Goal: Communication & Community: Answer question/provide support

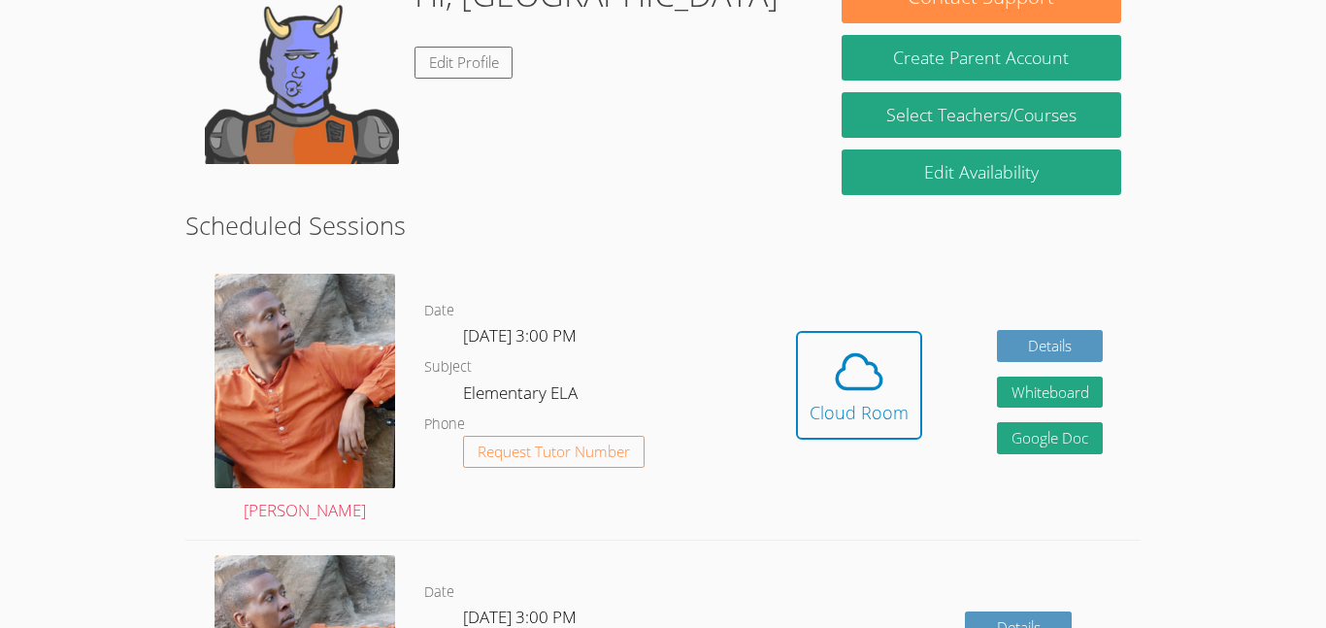
scroll to position [346, 0]
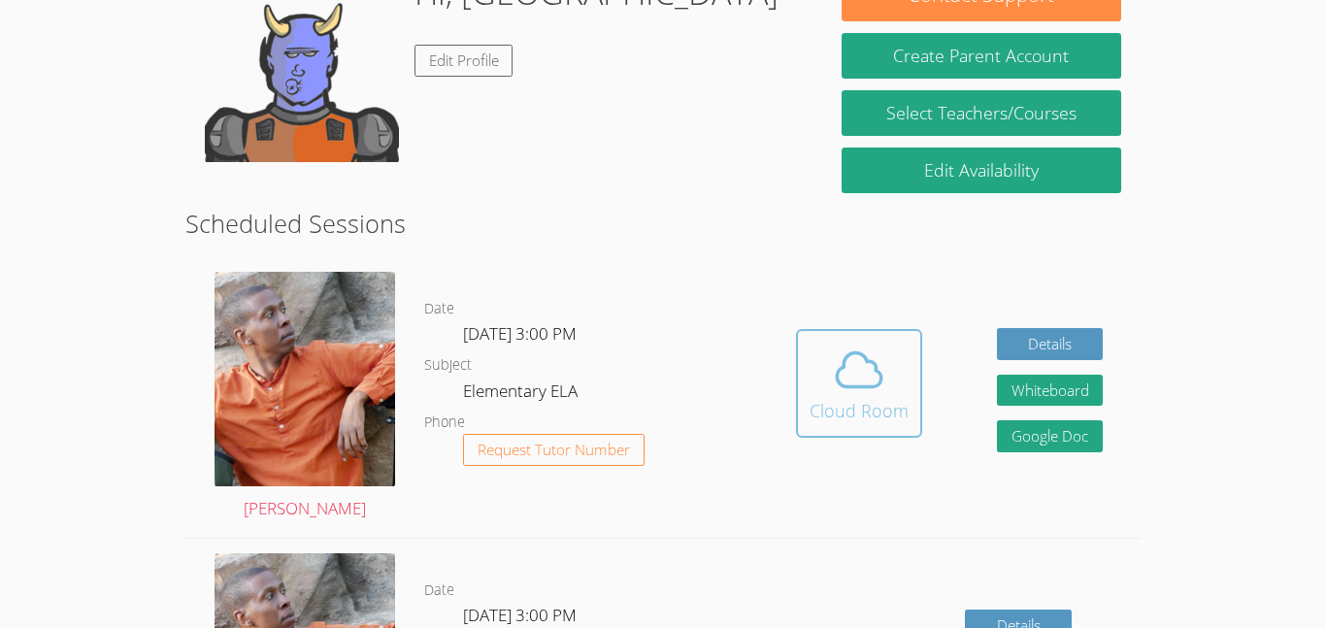
click at [874, 401] on div "Cloud Room" at bounding box center [858, 410] width 99 height 27
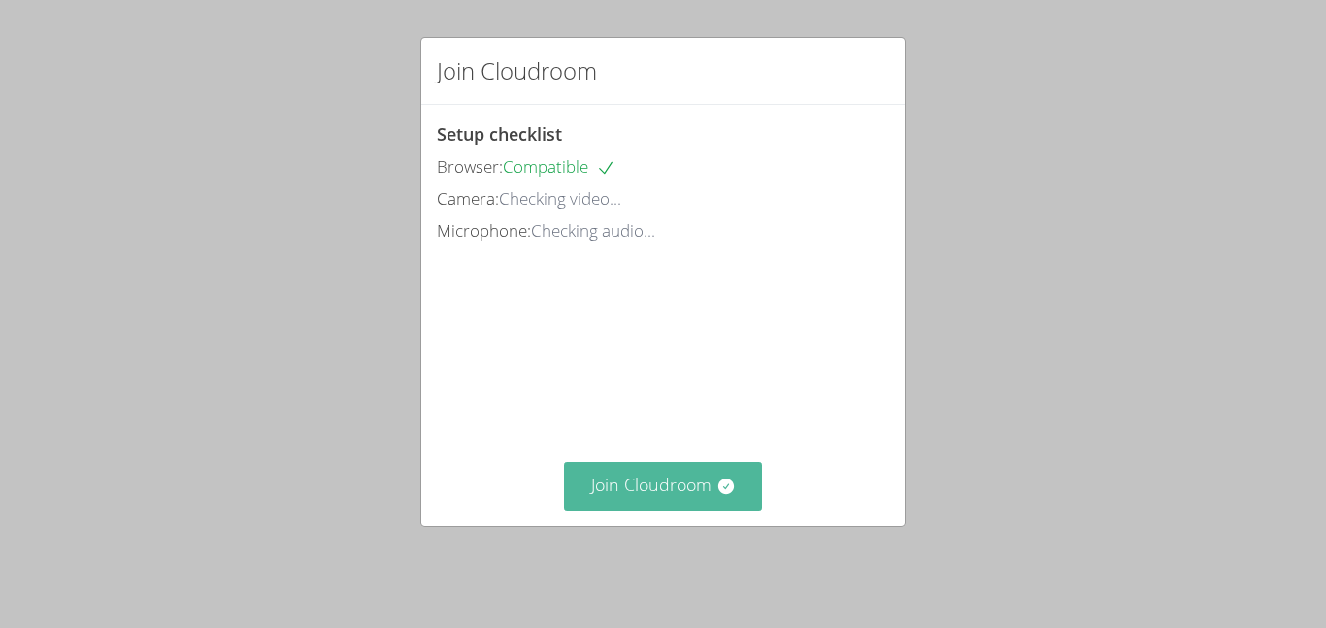
click at [686, 509] on button "Join Cloudroom" at bounding box center [663, 486] width 199 height 48
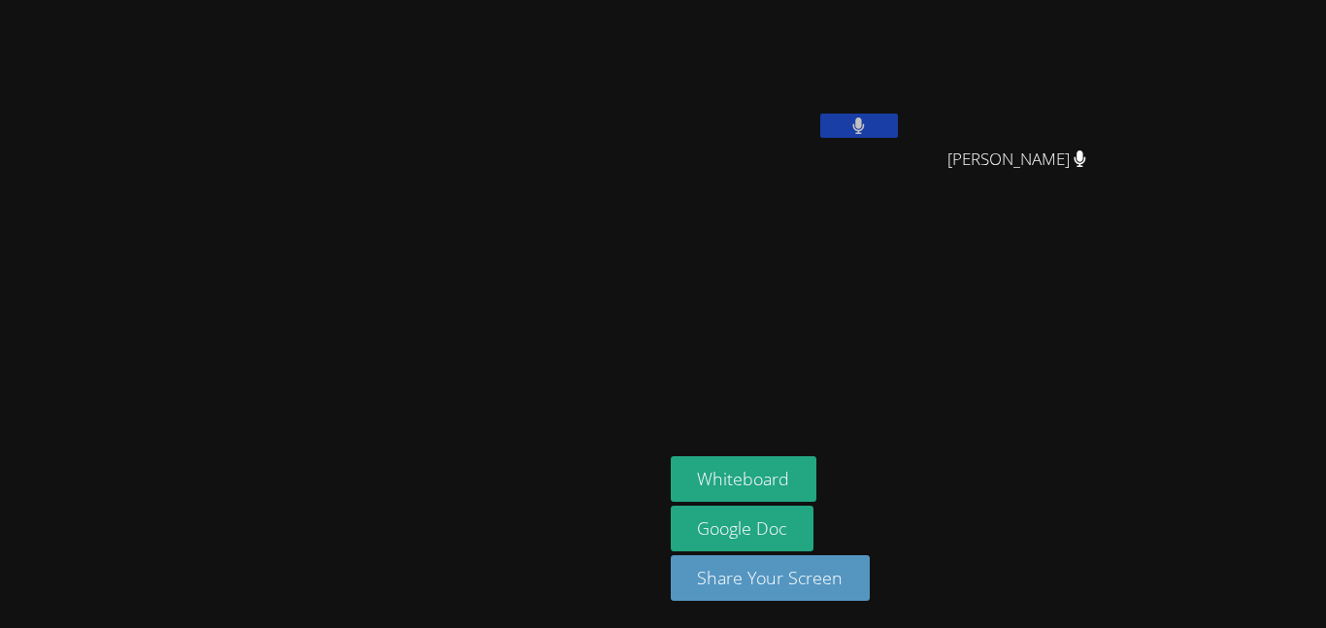
click at [185, 232] on video at bounding box center [330, 275] width 291 height 364
click at [185, 224] on video at bounding box center [330, 275] width 291 height 364
click at [185, 240] on video at bounding box center [330, 275] width 291 height 364
click at [185, 286] on video at bounding box center [330, 275] width 291 height 364
click at [185, 272] on video at bounding box center [330, 275] width 291 height 364
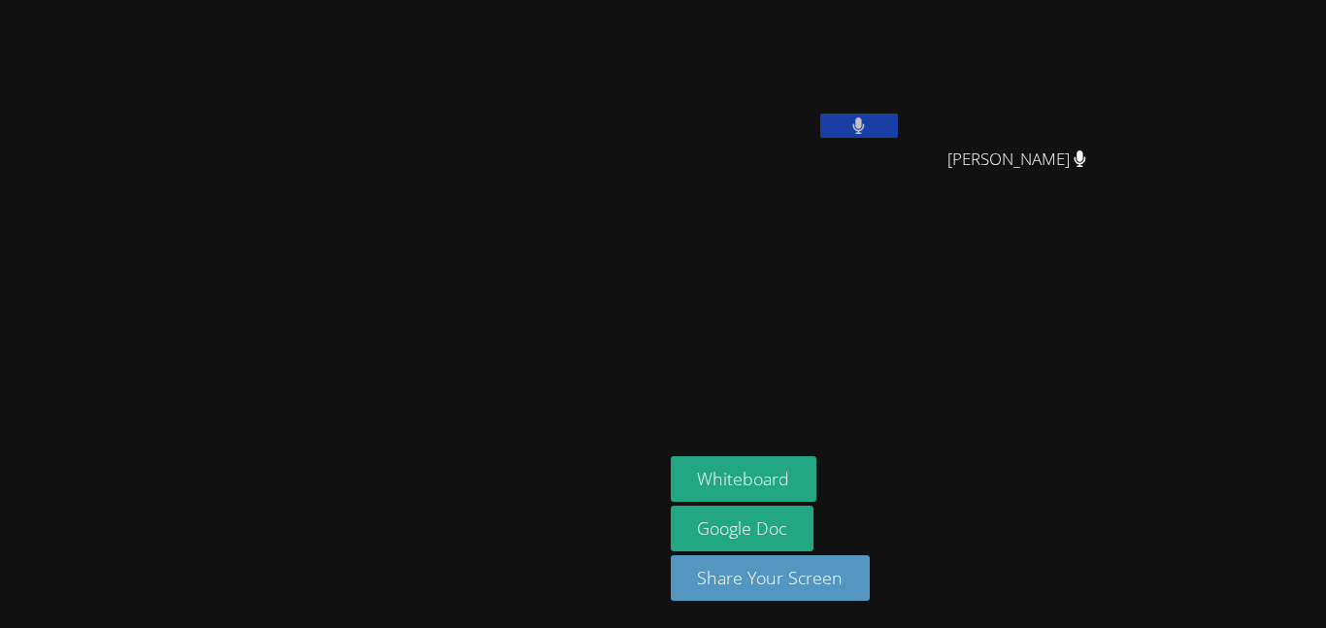
click at [185, 271] on video at bounding box center [330, 275] width 291 height 364
drag, startPoint x: 48, startPoint y: 266, endPoint x: 68, endPoint y: 275, distance: 22.2
click at [185, 275] on video at bounding box center [330, 275] width 291 height 364
click at [185, 296] on video at bounding box center [330, 275] width 291 height 364
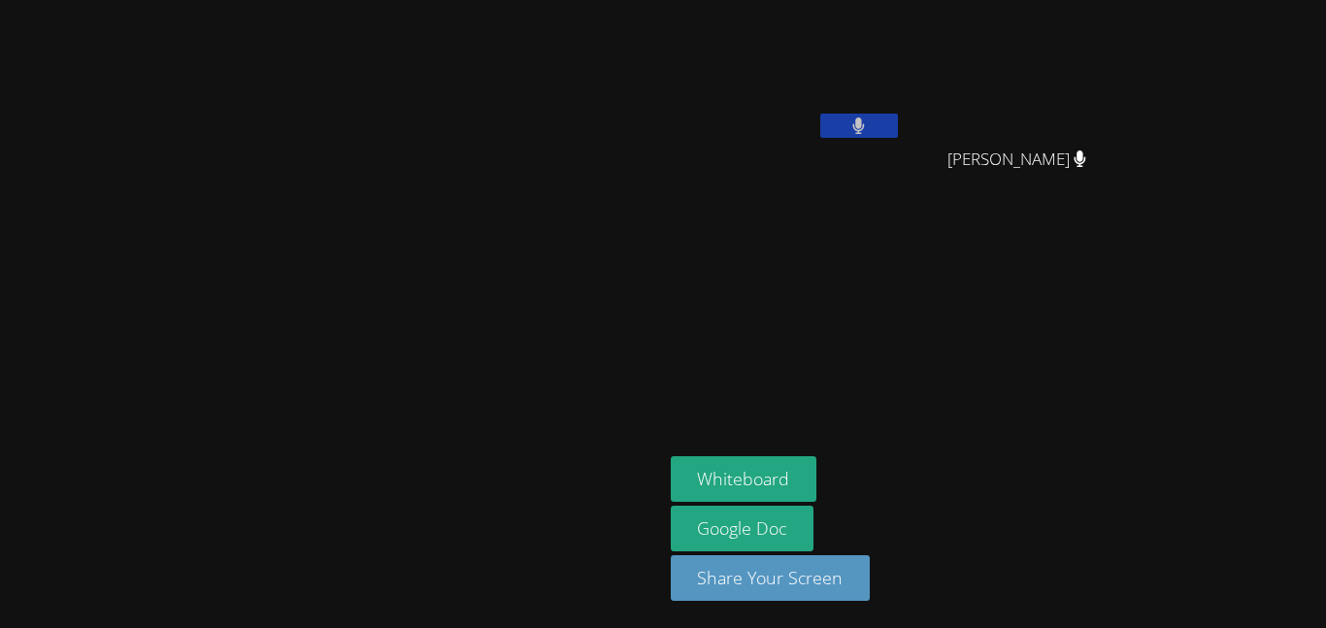
click at [476, 314] on video at bounding box center [330, 275] width 291 height 364
click at [430, 294] on video at bounding box center [330, 275] width 291 height 364
click at [442, 290] on video at bounding box center [330, 275] width 291 height 364
click at [185, 257] on video at bounding box center [330, 275] width 291 height 364
click at [185, 191] on video at bounding box center [330, 275] width 291 height 364
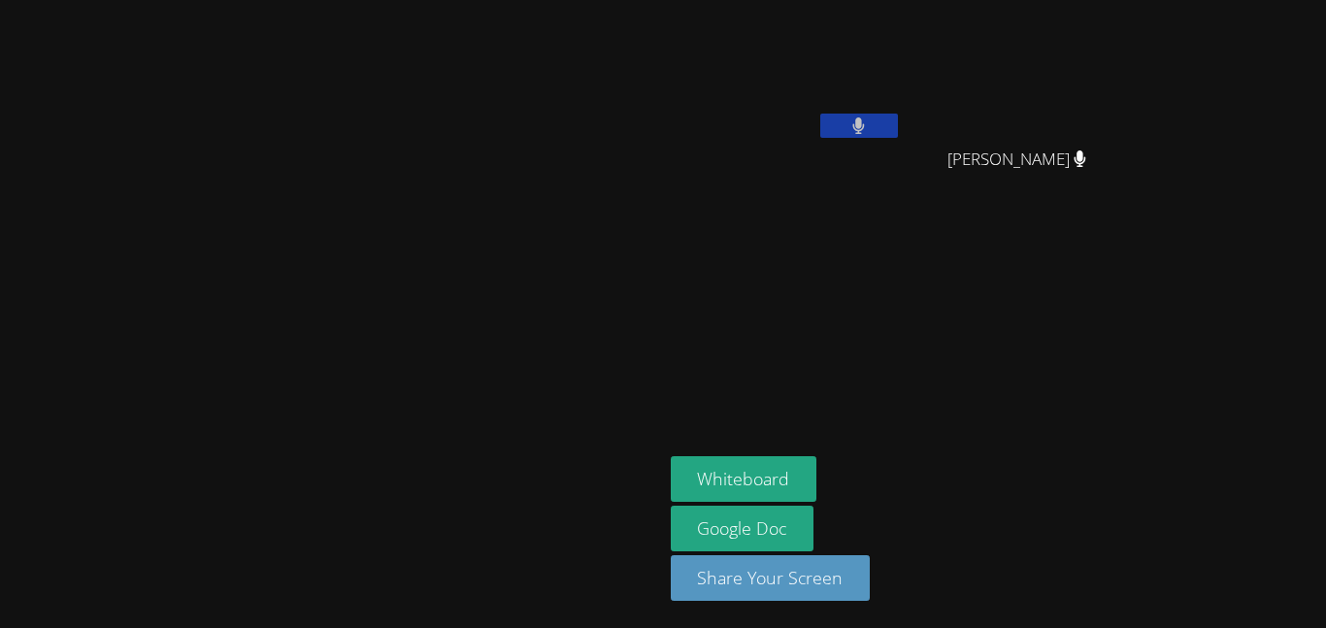
click at [185, 234] on video at bounding box center [330, 275] width 291 height 364
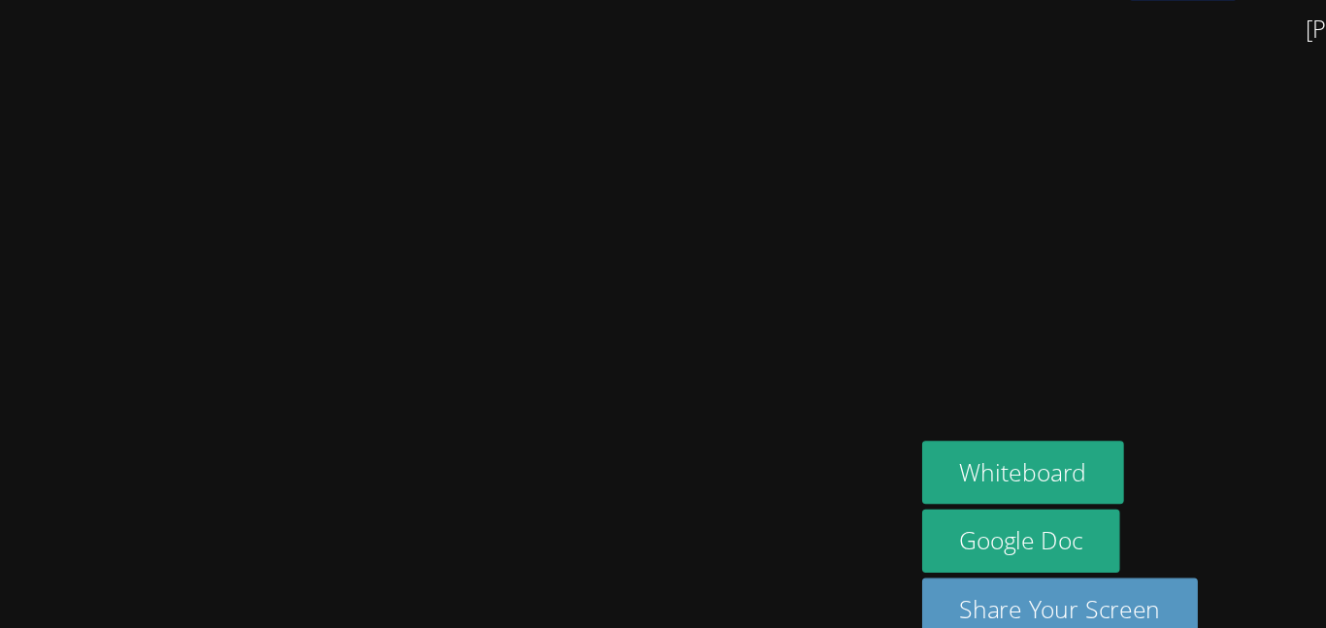
click at [185, 251] on video at bounding box center [330, 275] width 291 height 364
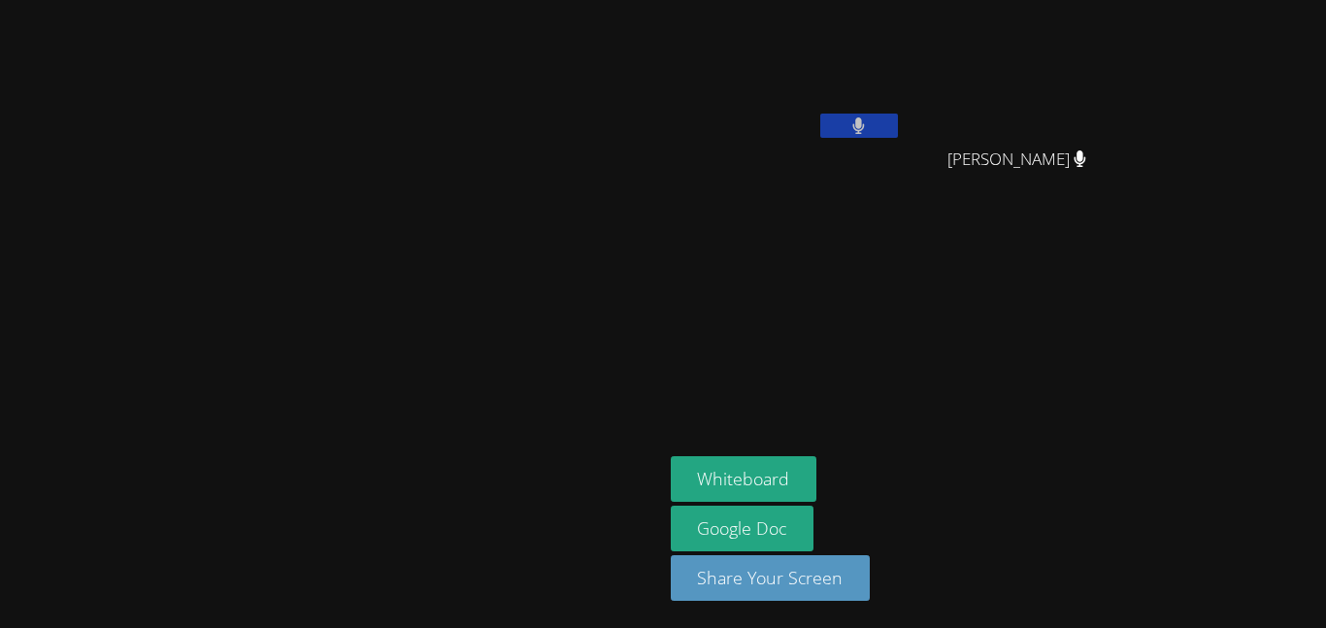
click at [185, 203] on video at bounding box center [330, 275] width 291 height 364
click at [410, 314] on video at bounding box center [330, 275] width 291 height 364
click at [185, 246] on video at bounding box center [330, 275] width 291 height 364
click at [185, 306] on video at bounding box center [330, 275] width 291 height 364
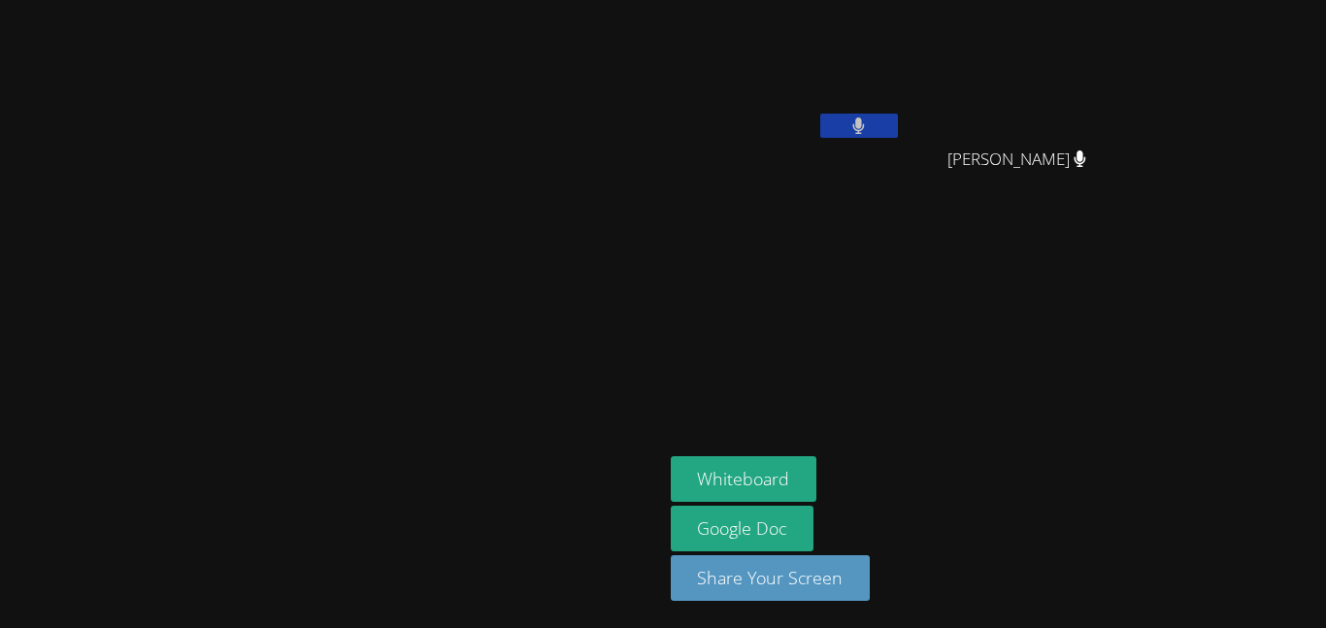
click at [185, 306] on video at bounding box center [330, 275] width 291 height 364
click at [185, 258] on video at bounding box center [330, 275] width 291 height 364
click at [185, 199] on video at bounding box center [330, 275] width 291 height 364
click at [337, 341] on video at bounding box center [330, 275] width 291 height 364
click at [185, 227] on video at bounding box center [330, 275] width 291 height 364
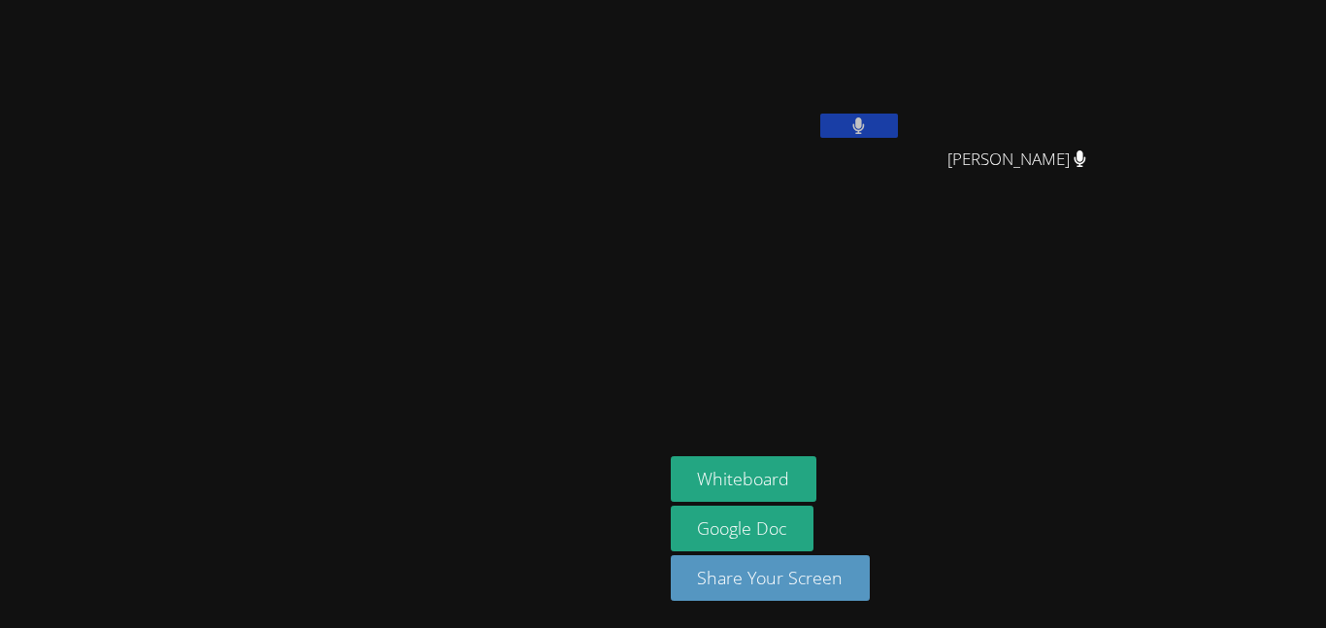
click at [865, 133] on icon at bounding box center [858, 125] width 13 height 16
click at [248, 203] on video at bounding box center [330, 275] width 291 height 364
click at [248, 179] on video at bounding box center [330, 275] width 291 height 364
click at [228, 191] on video at bounding box center [330, 275] width 291 height 364
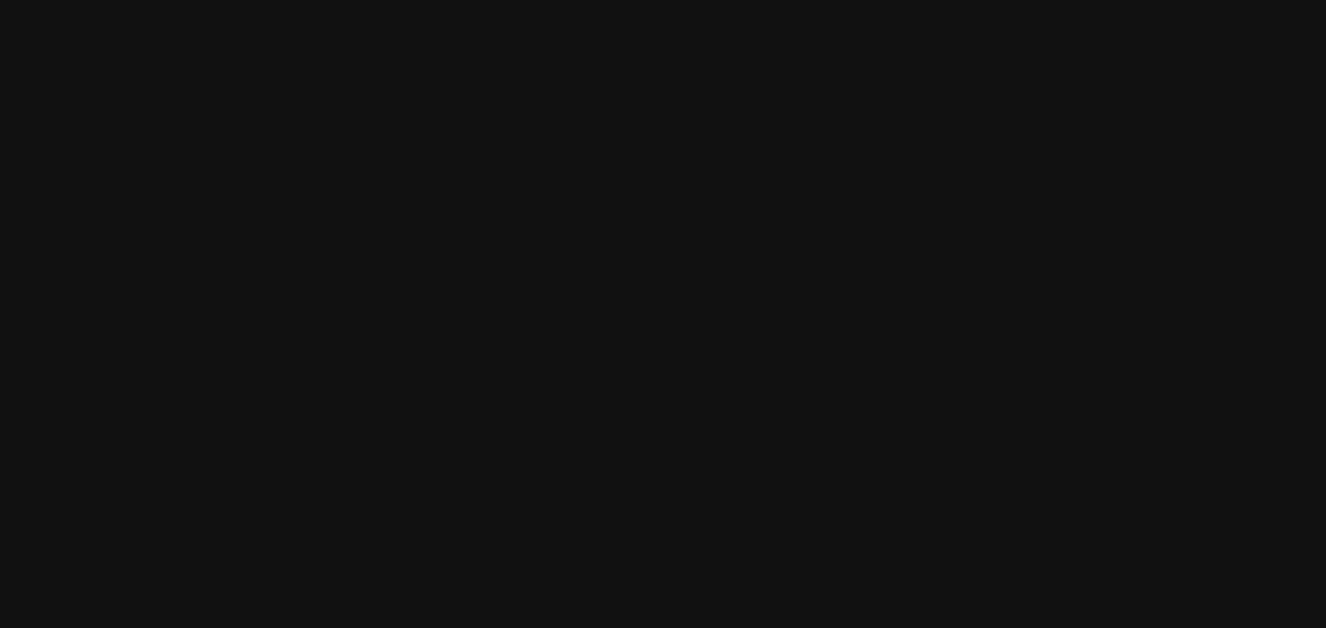
click at [185, 203] on video at bounding box center [330, 275] width 291 height 364
click at [268, 262] on video at bounding box center [330, 275] width 291 height 364
click at [307, 254] on video at bounding box center [330, 275] width 291 height 364
click at [185, 345] on video at bounding box center [330, 275] width 291 height 364
click at [185, 349] on video at bounding box center [330, 275] width 291 height 364
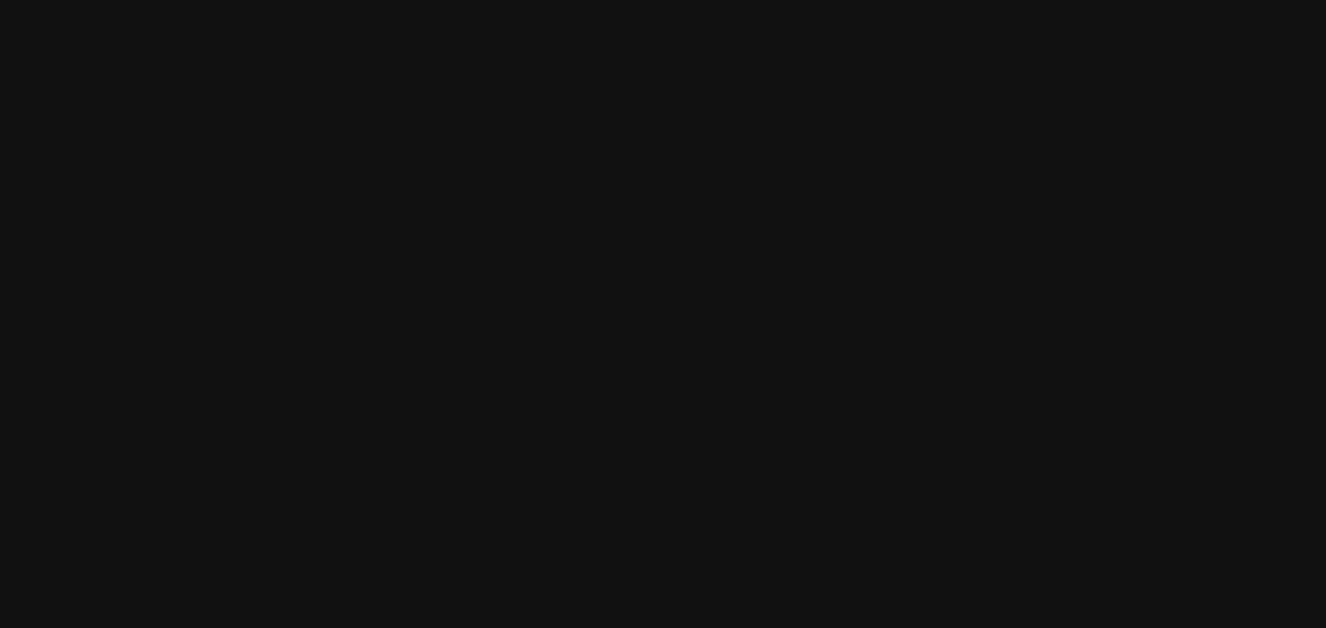
click at [185, 347] on video at bounding box center [330, 275] width 291 height 364
click at [185, 206] on video at bounding box center [330, 275] width 291 height 364
click at [185, 233] on video at bounding box center [330, 275] width 291 height 364
click at [185, 238] on video at bounding box center [330, 275] width 291 height 364
click at [185, 231] on video at bounding box center [330, 275] width 291 height 364
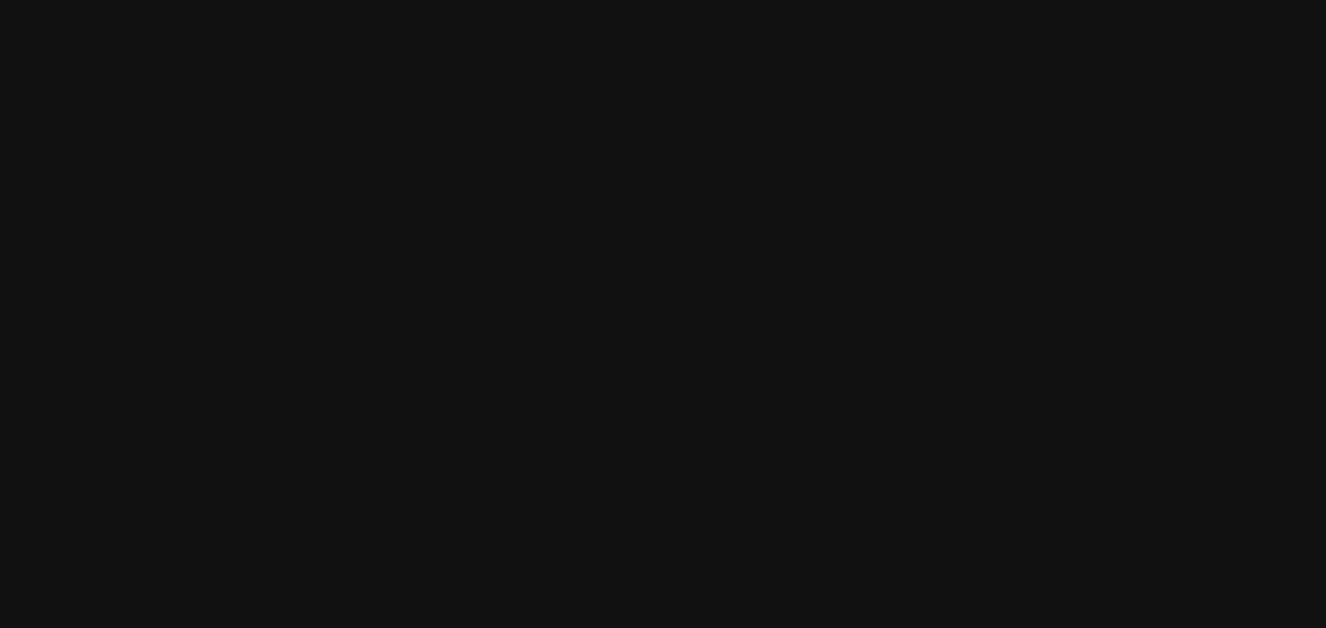
click at [185, 201] on video at bounding box center [330, 275] width 291 height 364
click at [185, 202] on video at bounding box center [330, 275] width 291 height 364
click at [185, 278] on video at bounding box center [330, 275] width 291 height 364
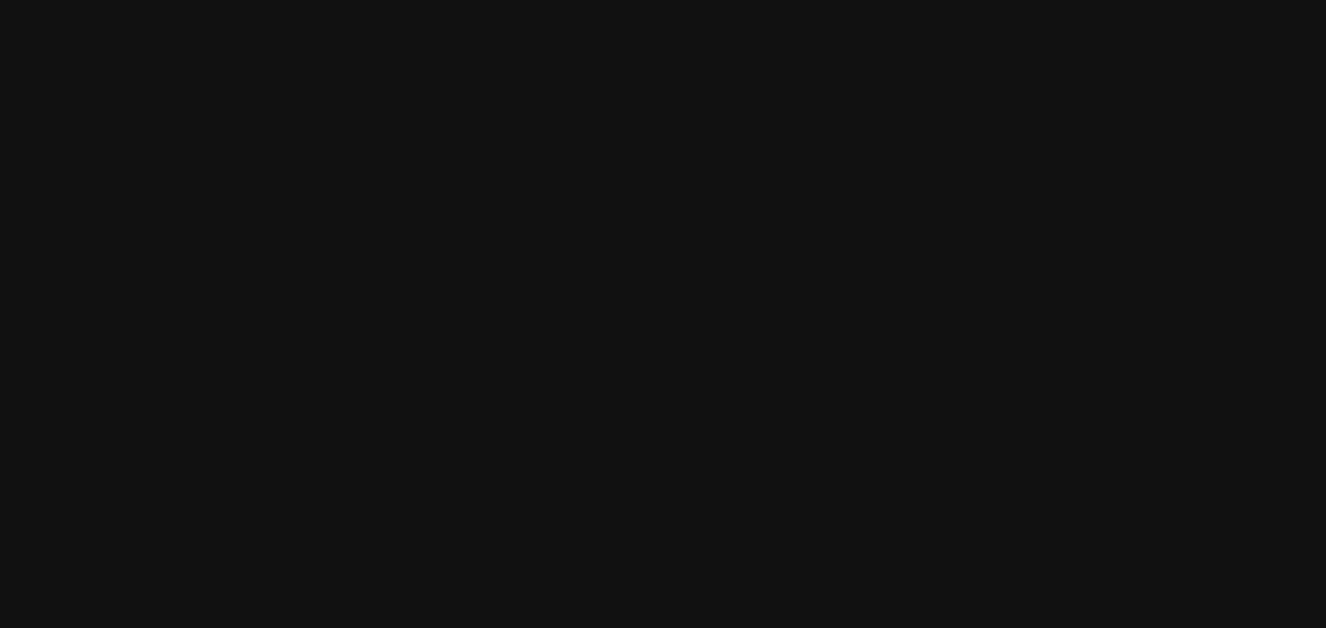
click at [261, 258] on video at bounding box center [330, 275] width 291 height 364
click at [185, 211] on video at bounding box center [330, 275] width 291 height 364
click at [185, 217] on video at bounding box center [330, 275] width 291 height 364
click at [185, 211] on video at bounding box center [330, 275] width 291 height 364
click at [185, 213] on video at bounding box center [330, 275] width 291 height 364
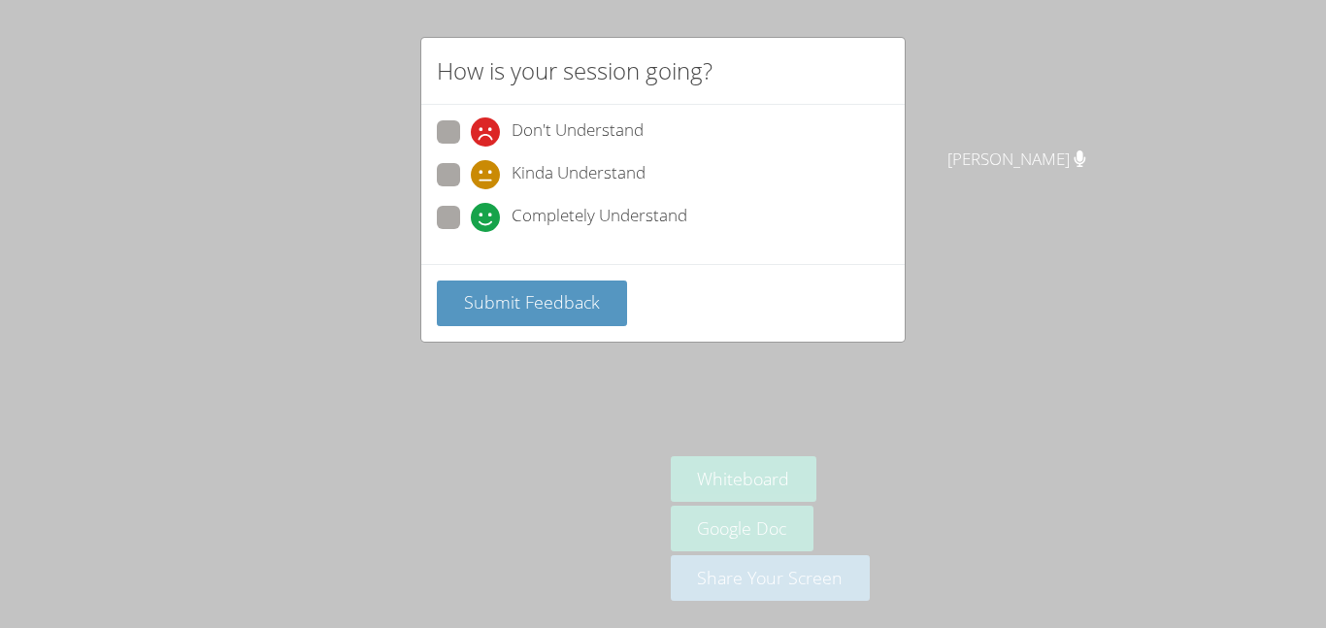
click at [466, 127] on label "Don't Understand" at bounding box center [540, 133] width 207 height 26
click at [471, 127] on input "Don't Understand" at bounding box center [479, 128] width 16 height 16
radio input "true"
click at [497, 308] on span "Submit Feedback" at bounding box center [532, 301] width 136 height 23
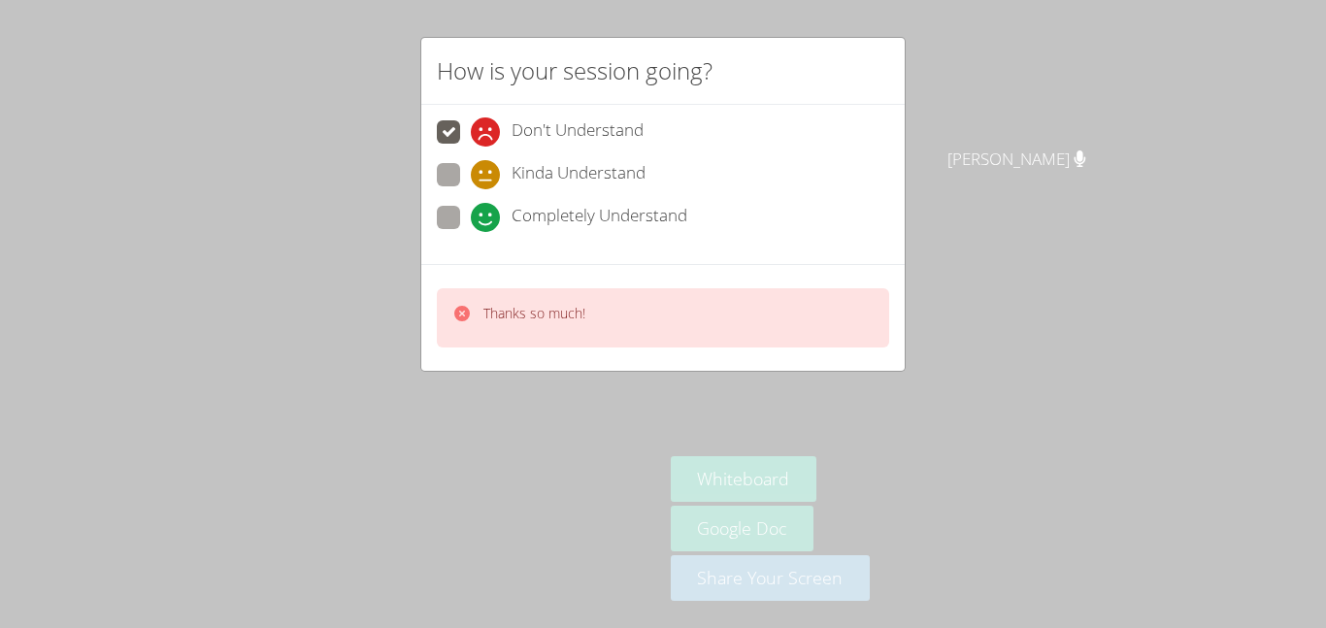
click at [307, 407] on div "How is your session going? Don't Understand Kinda Understand Completely Underst…" at bounding box center [663, 314] width 1326 height 628
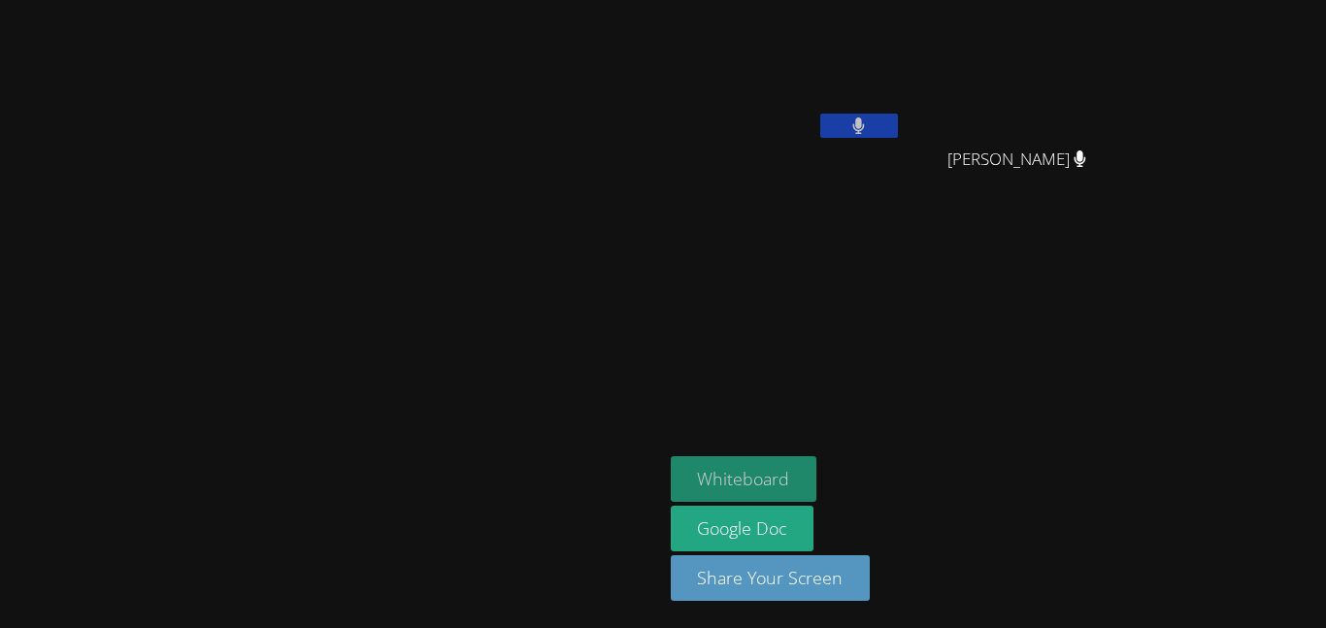
click at [817, 470] on button "Whiteboard" at bounding box center [744, 479] width 147 height 46
